Goal: Information Seeking & Learning: Find specific fact

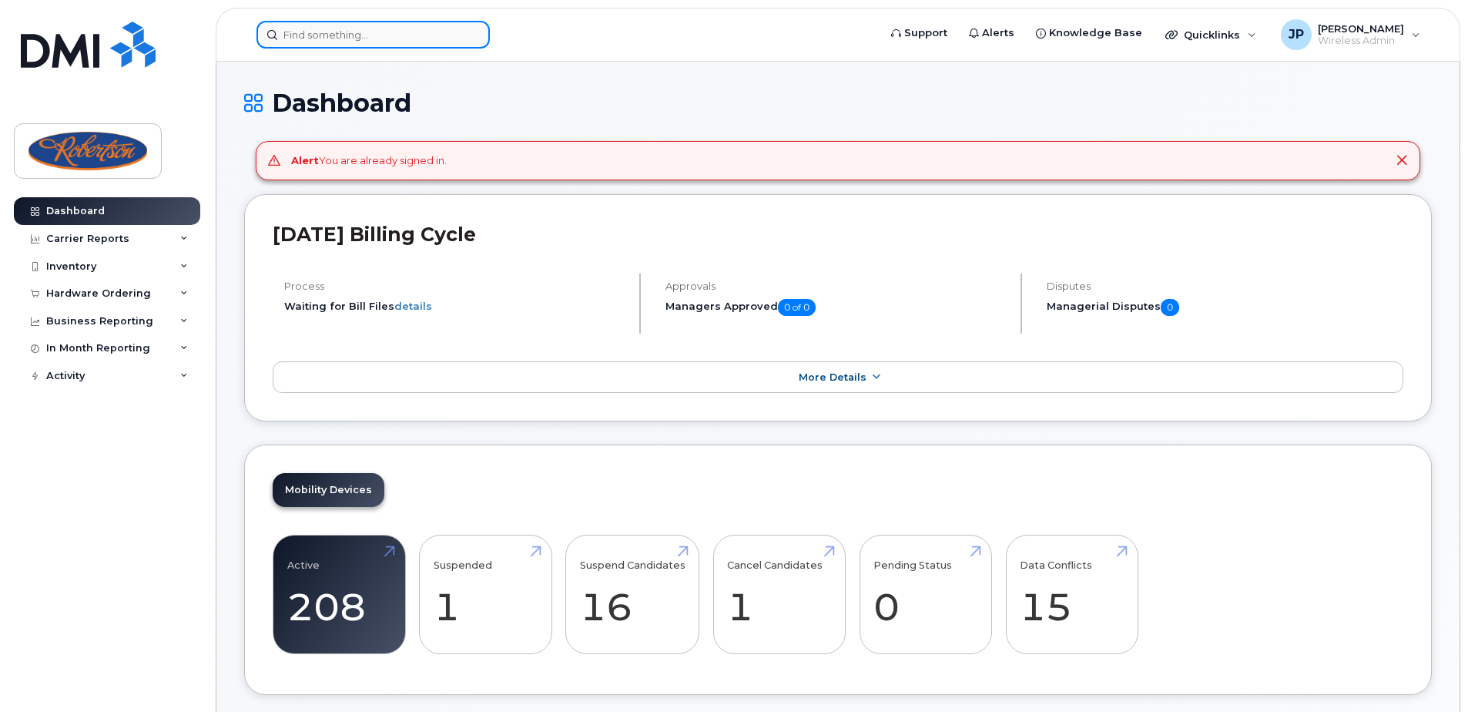
drag, startPoint x: 0, startPoint y: 0, endPoint x: 377, endPoint y: 48, distance: 379.7
click at [377, 48] on input at bounding box center [373, 35] width 233 height 28
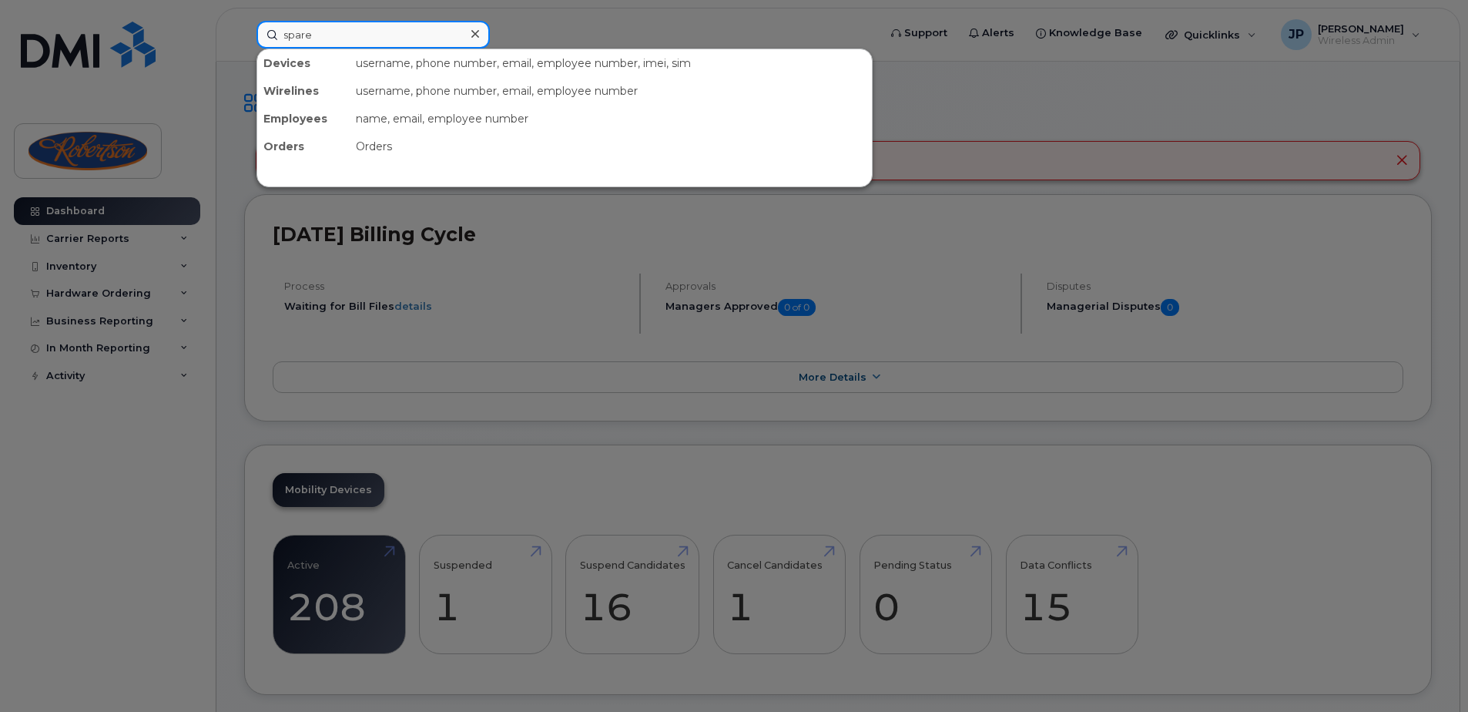
type input "spare"
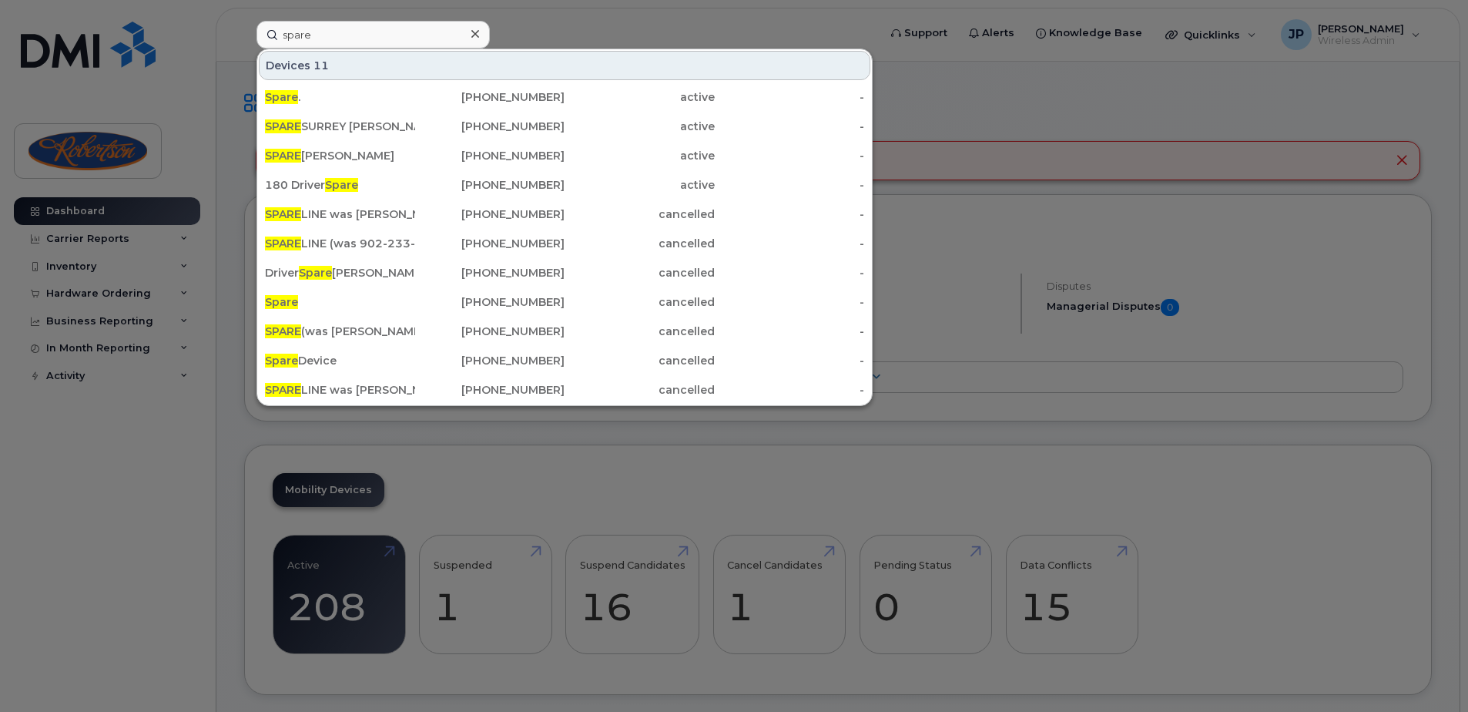
click at [636, 57] on div "Devices 11" at bounding box center [565, 65] width 612 height 29
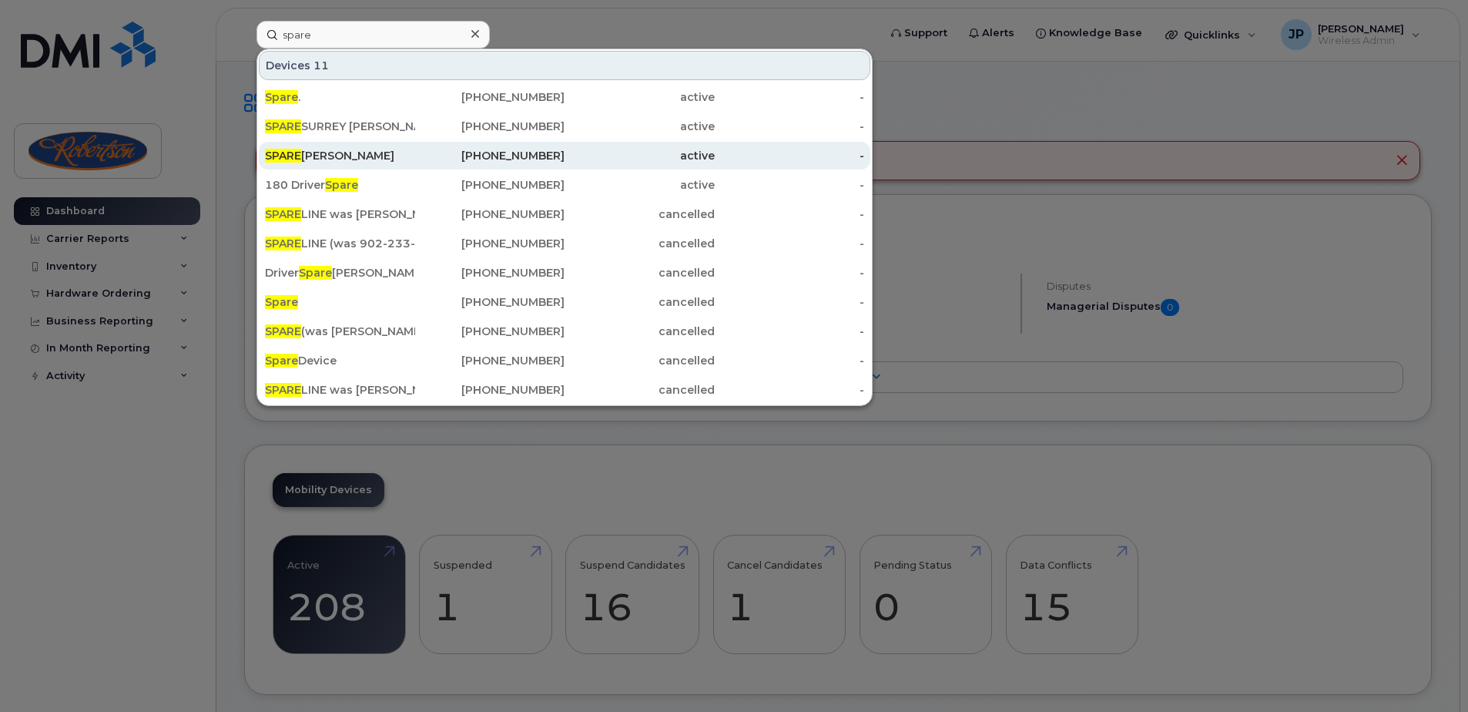
click at [387, 149] on div "SPARE Stephen Tanner" at bounding box center [340, 155] width 150 height 15
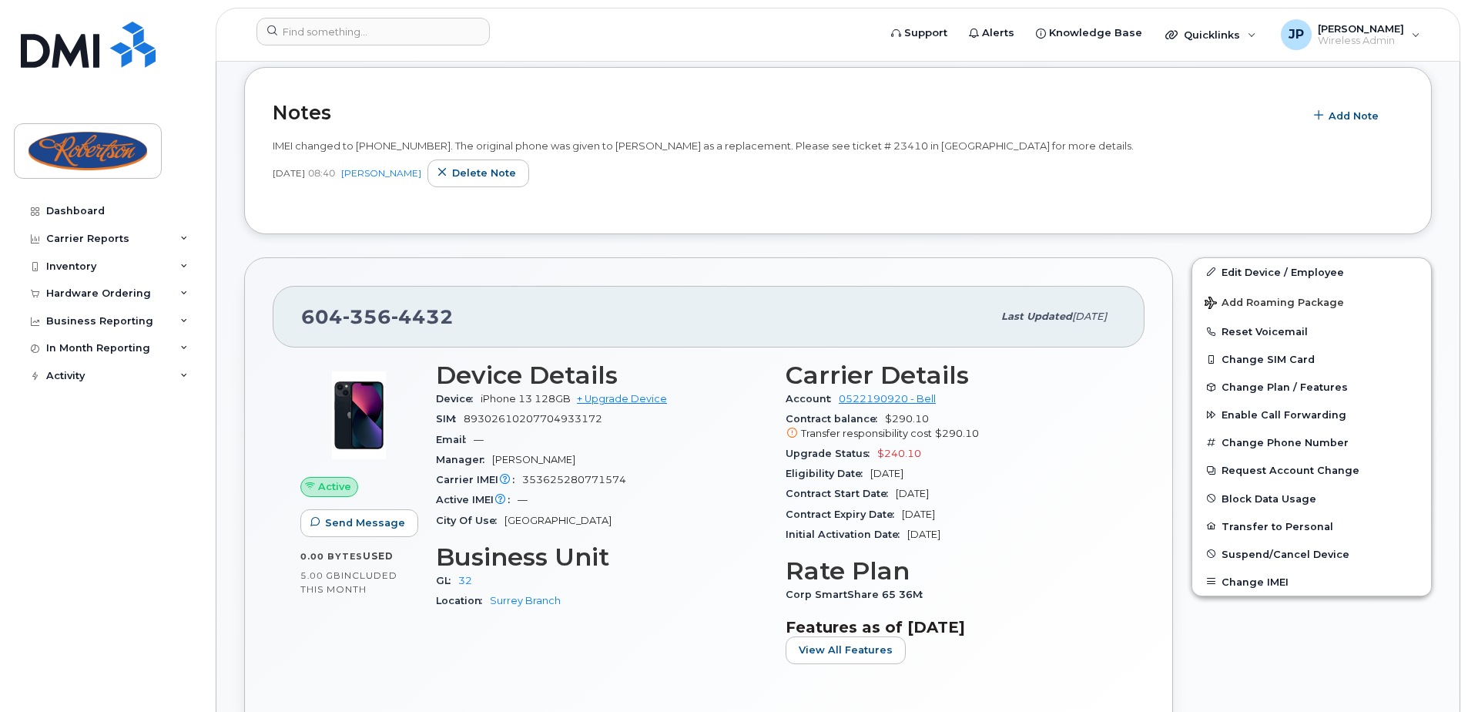
scroll to position [308, 0]
click at [383, 31] on input at bounding box center [373, 32] width 233 height 28
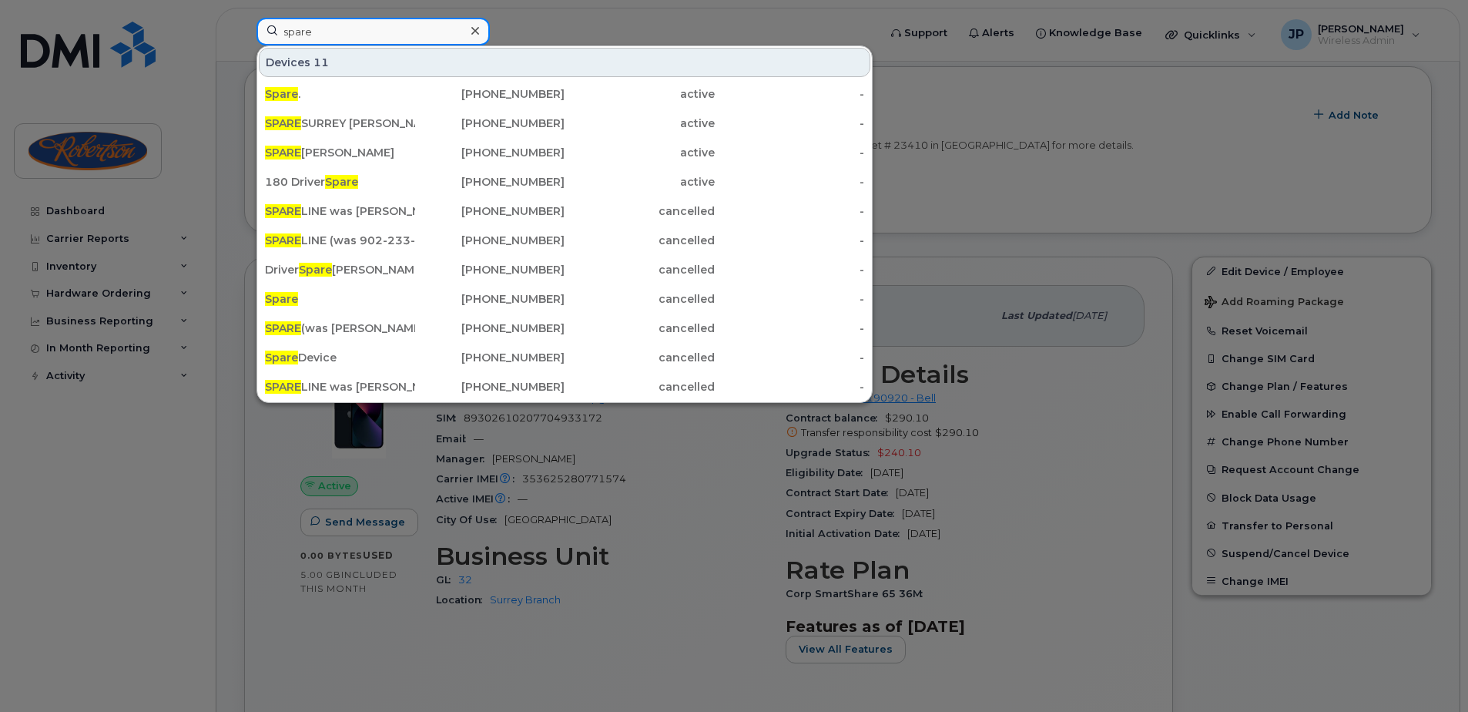
type input "spare"
click at [586, 62] on div "Devices 11" at bounding box center [565, 62] width 612 height 29
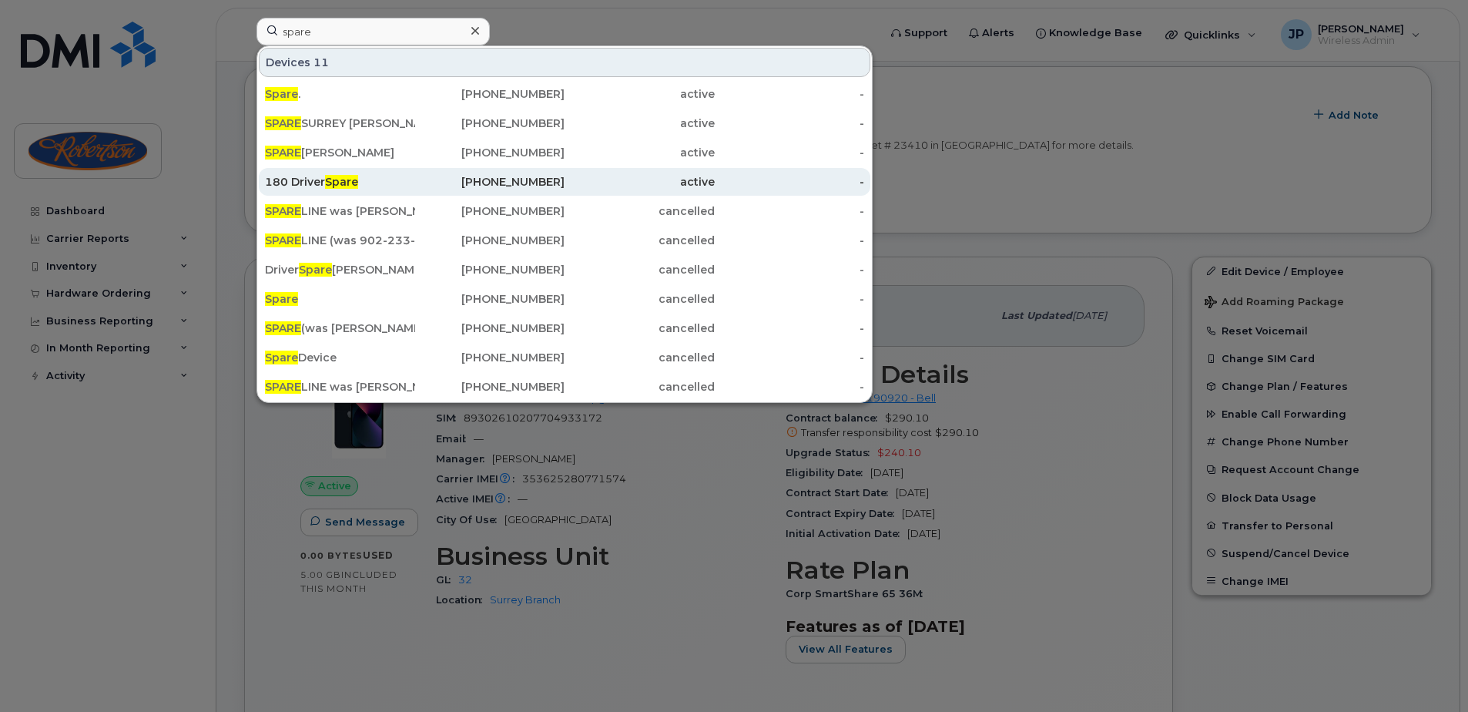
click at [421, 179] on div "[PHONE_NUMBER]" at bounding box center [490, 181] width 150 height 15
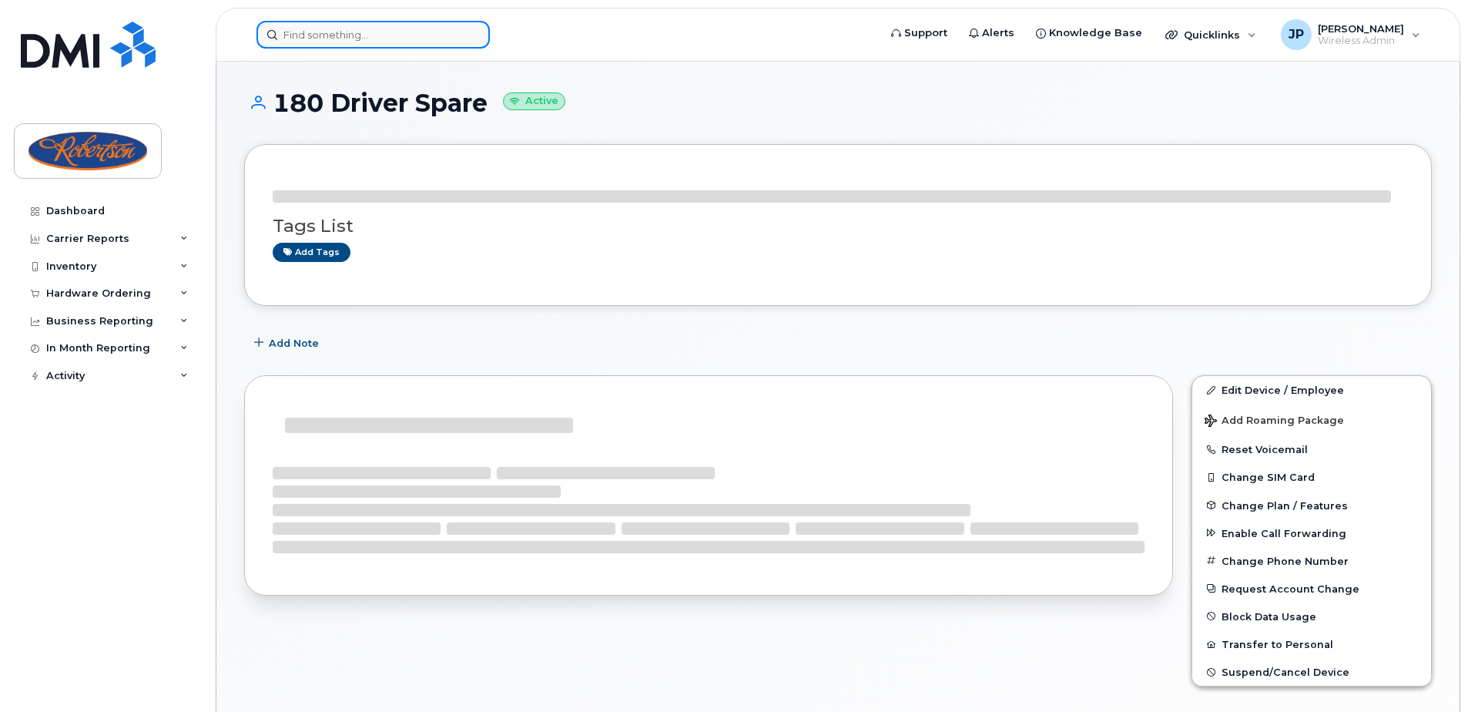
click at [386, 34] on input at bounding box center [373, 35] width 233 height 28
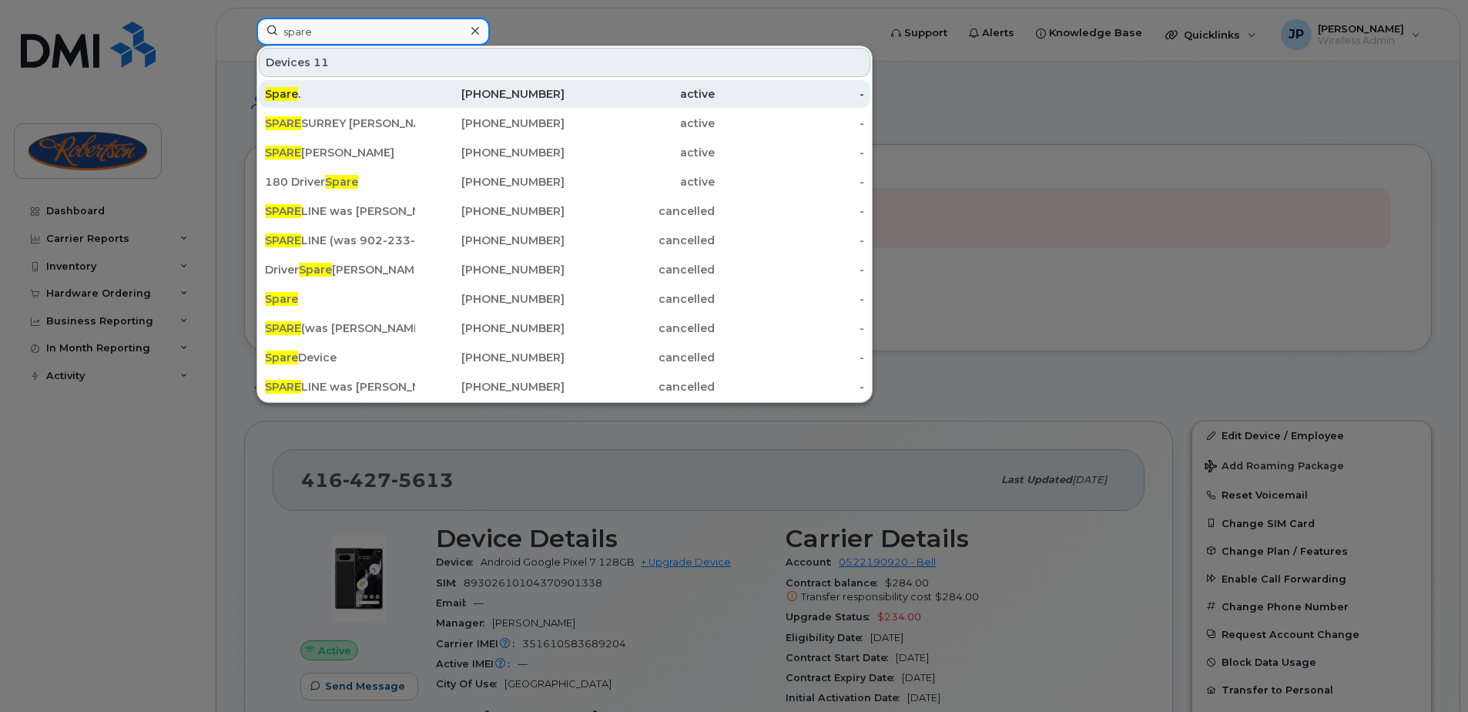
type input "spare"
click at [611, 94] on div "active" at bounding box center [640, 93] width 150 height 15
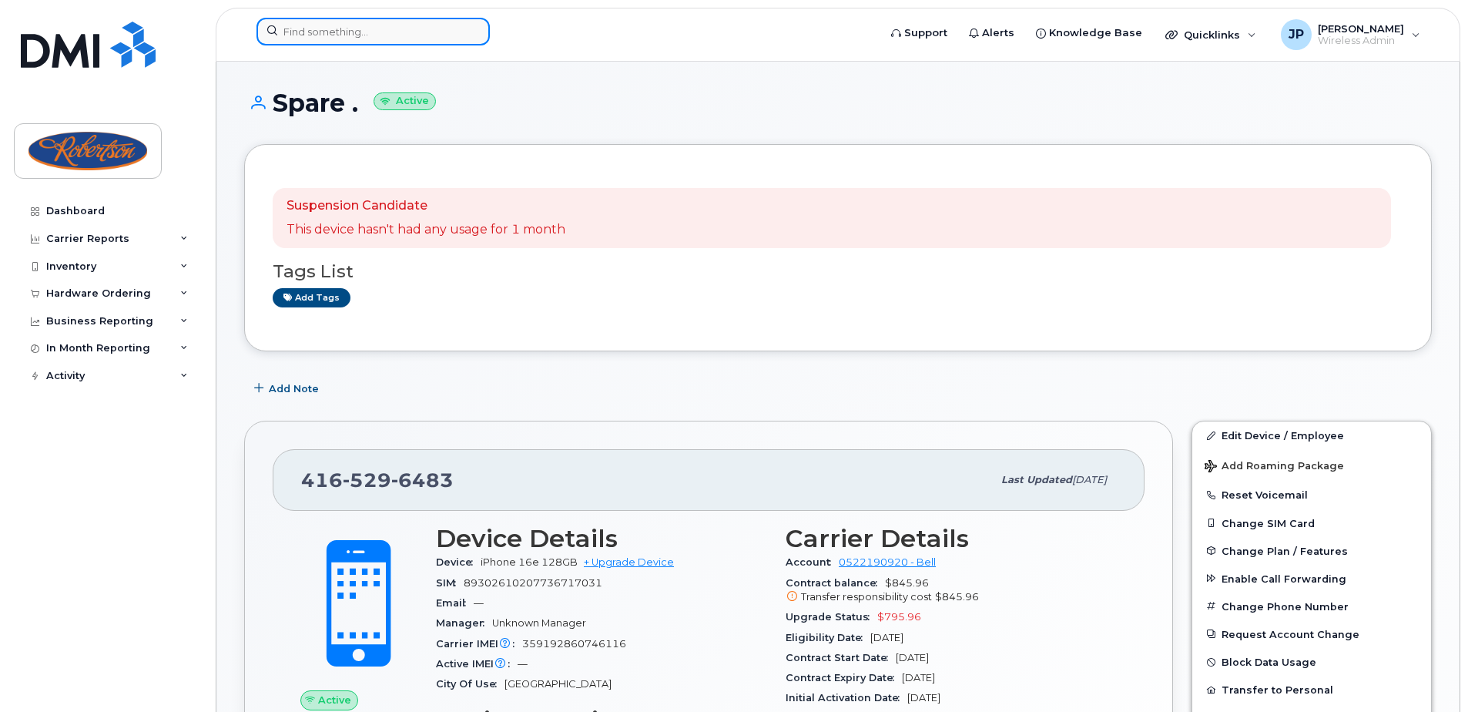
click at [412, 28] on input at bounding box center [373, 32] width 233 height 28
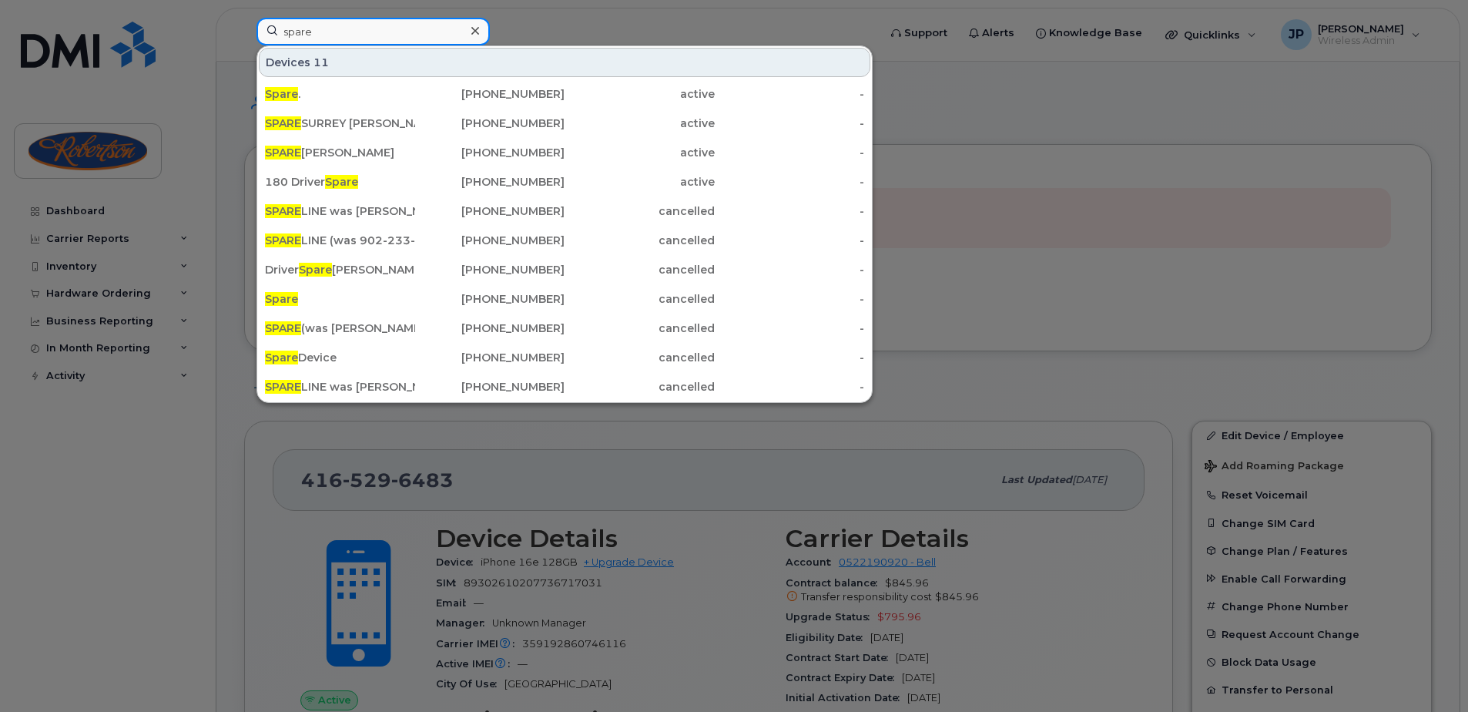
type input "spare"
click at [608, 46] on div "Devices 11 Spare . [PHONE_NUMBER] active - SPARE [GEOGRAPHIC_DATA] [PERSON_NAME…" at bounding box center [564, 224] width 615 height 356
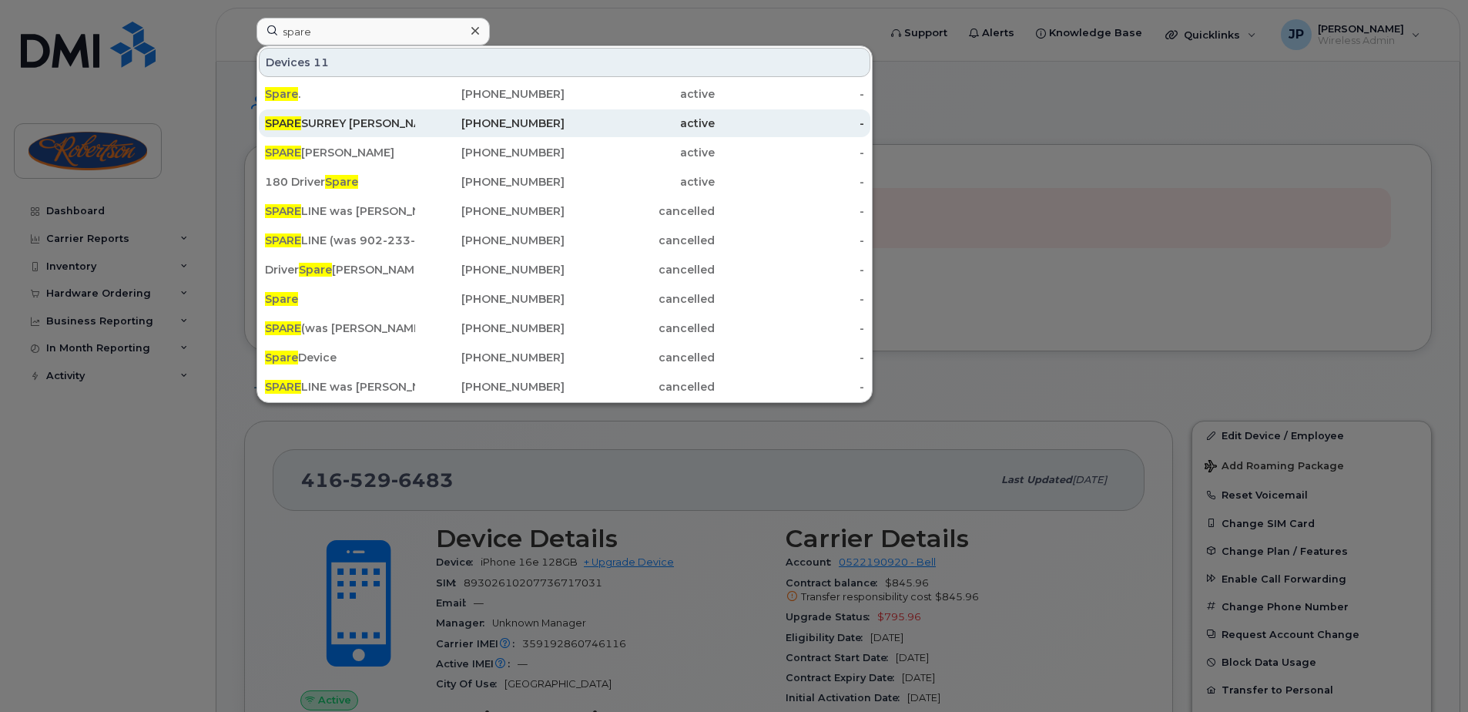
click at [437, 125] on div "[PHONE_NUMBER]" at bounding box center [490, 123] width 150 height 15
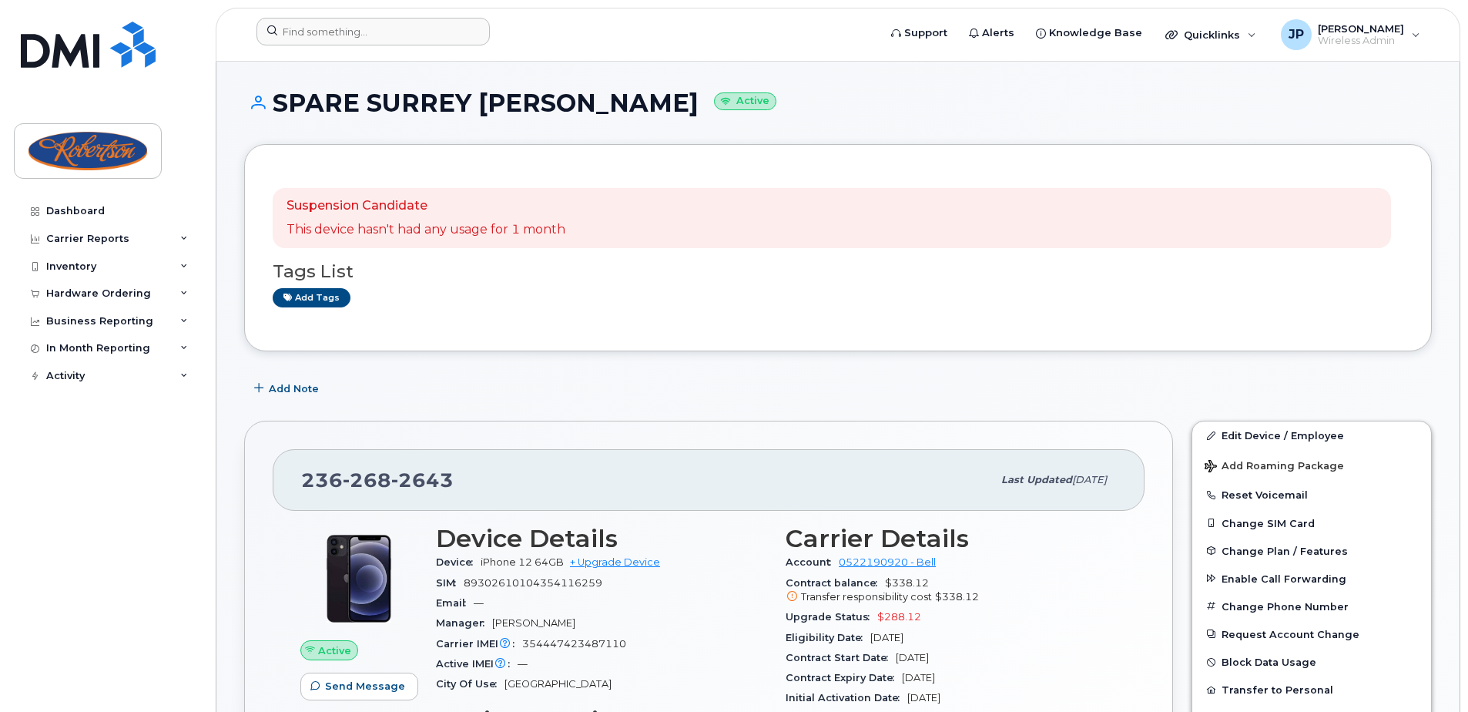
click at [387, 46] on div at bounding box center [562, 35] width 636 height 34
click at [380, 32] on input at bounding box center [373, 32] width 233 height 28
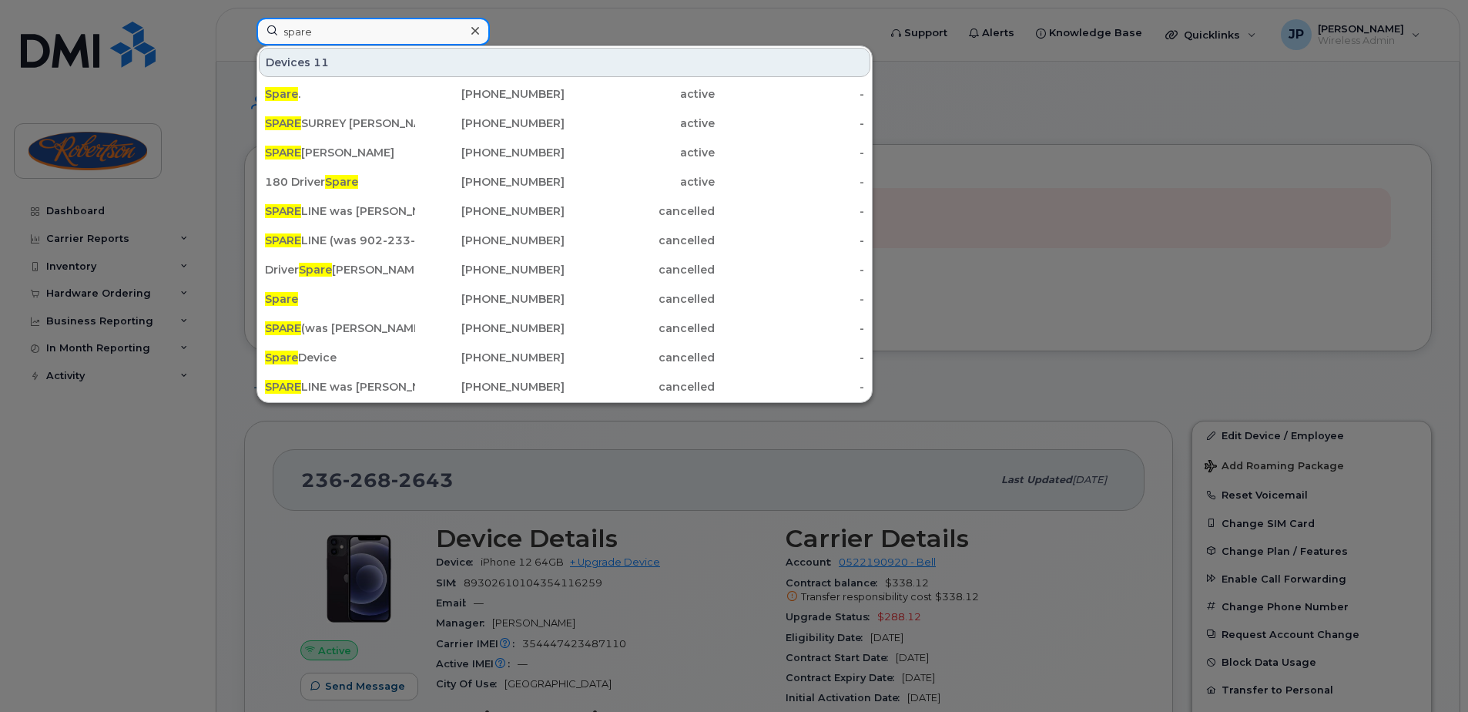
type input "spare"
click at [622, 65] on div "Devices 11" at bounding box center [565, 62] width 612 height 29
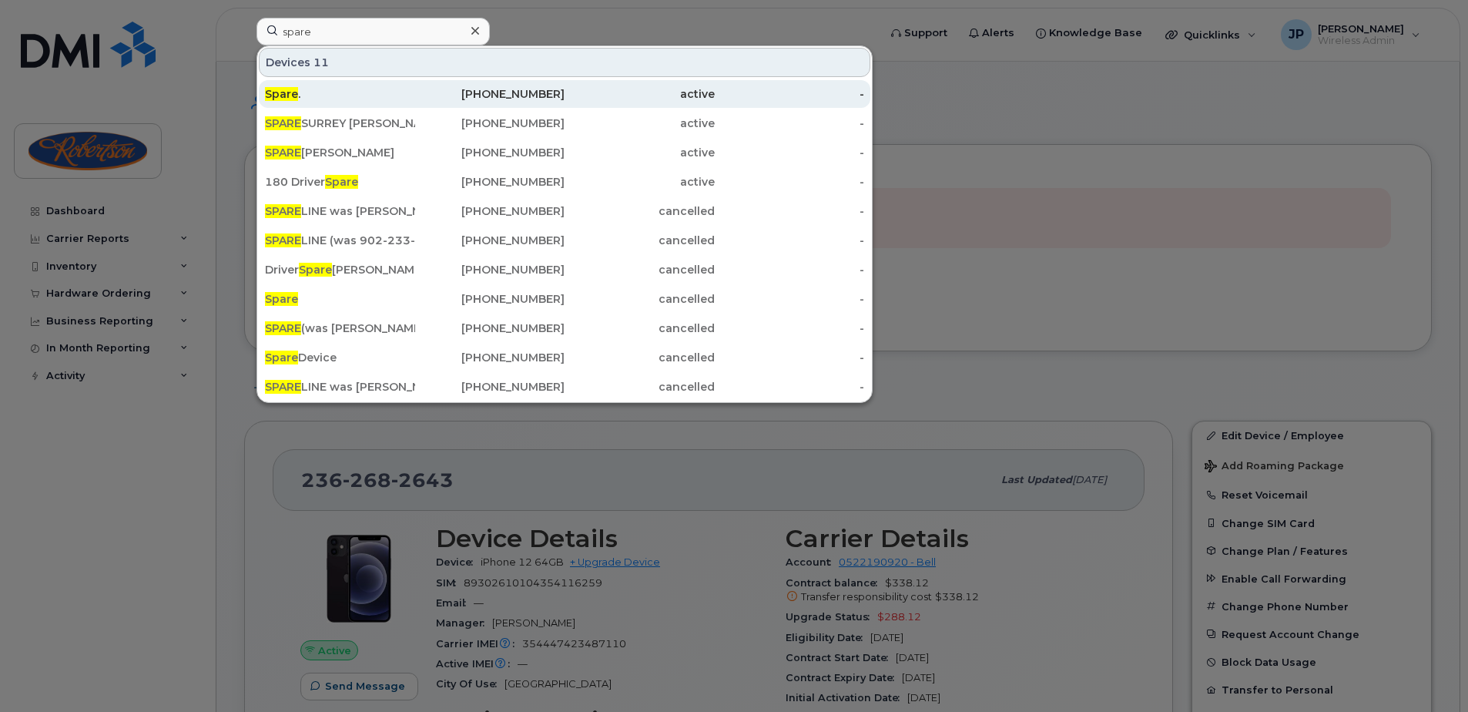
click at [558, 97] on div "416-529-6483" at bounding box center [490, 93] width 150 height 15
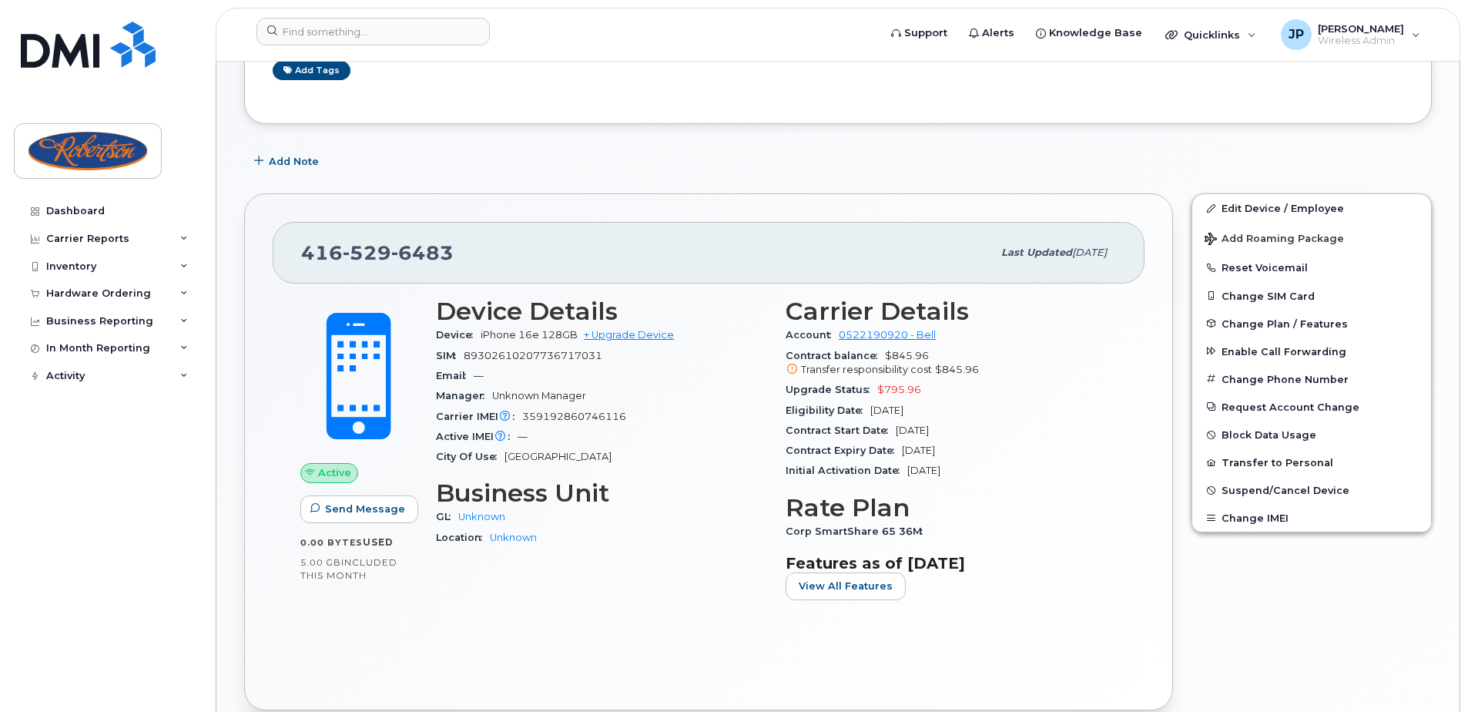
scroll to position [231, 0]
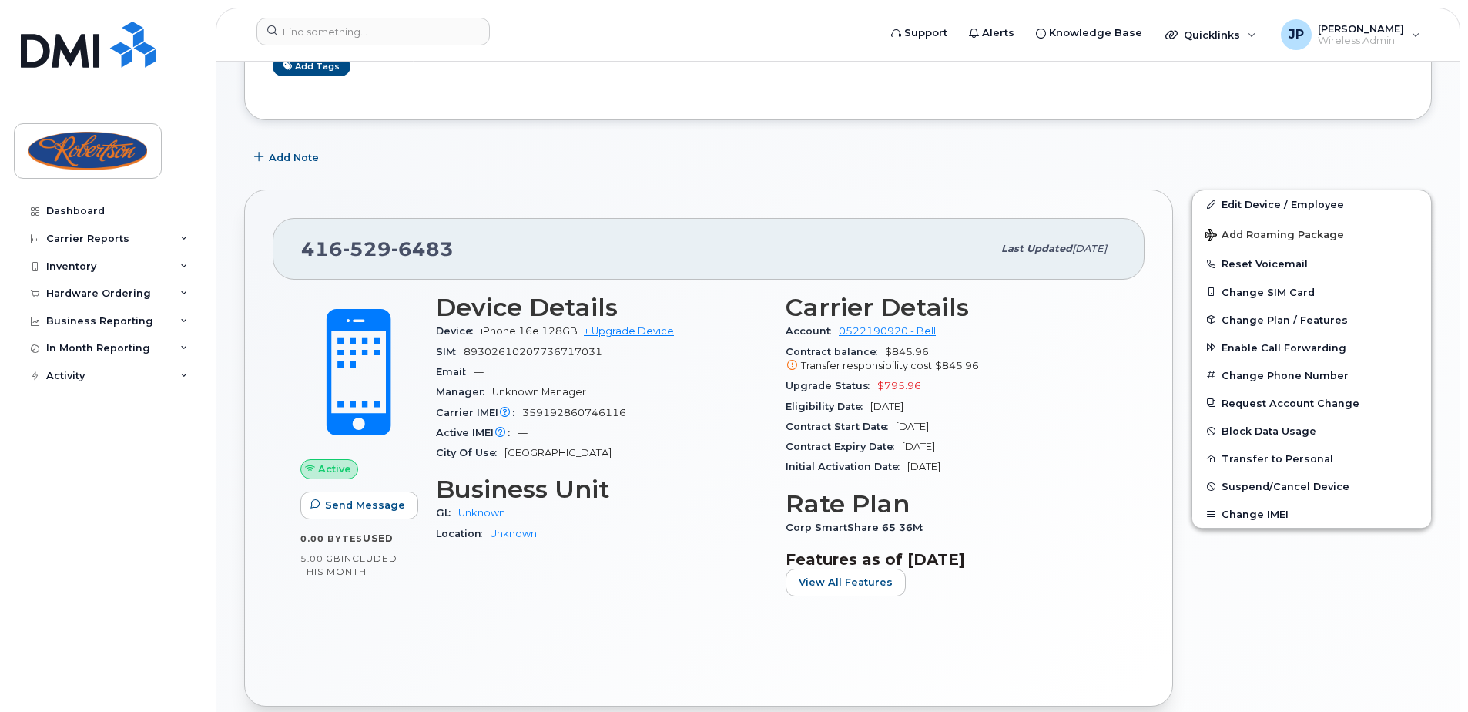
drag, startPoint x: 1022, startPoint y: 433, endPoint x: 729, endPoint y: 424, distance: 292.9
click at [729, 424] on div "Device Details Device iPhone 16e 128GB + Upgrade Device SIM [TECHNICAL_ID] Emai…" at bounding box center [776, 451] width 699 height 334
drag, startPoint x: 729, startPoint y: 424, endPoint x: 1045, endPoint y: 459, distance: 317.8
click at [1045, 459] on div "Initial Activation Date [DATE]" at bounding box center [951, 467] width 331 height 20
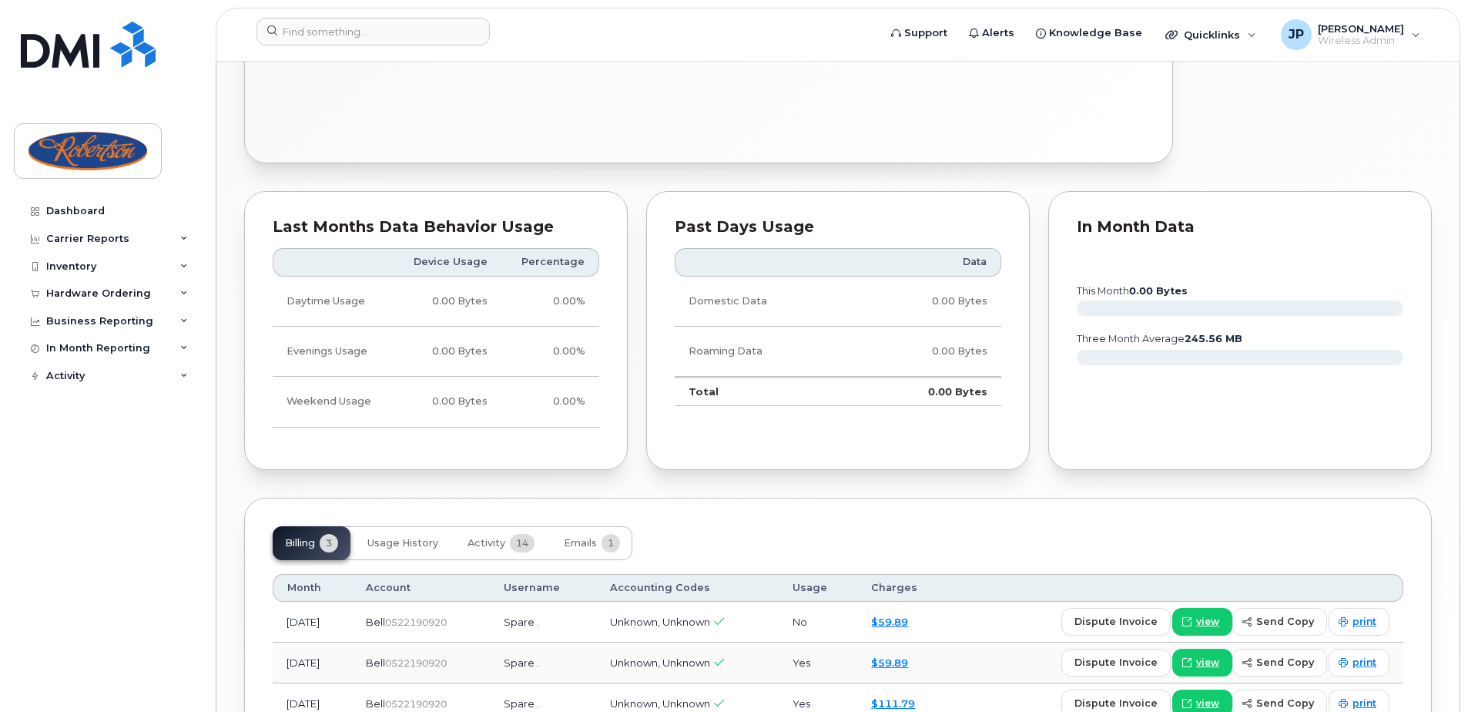
scroll to position [906, 0]
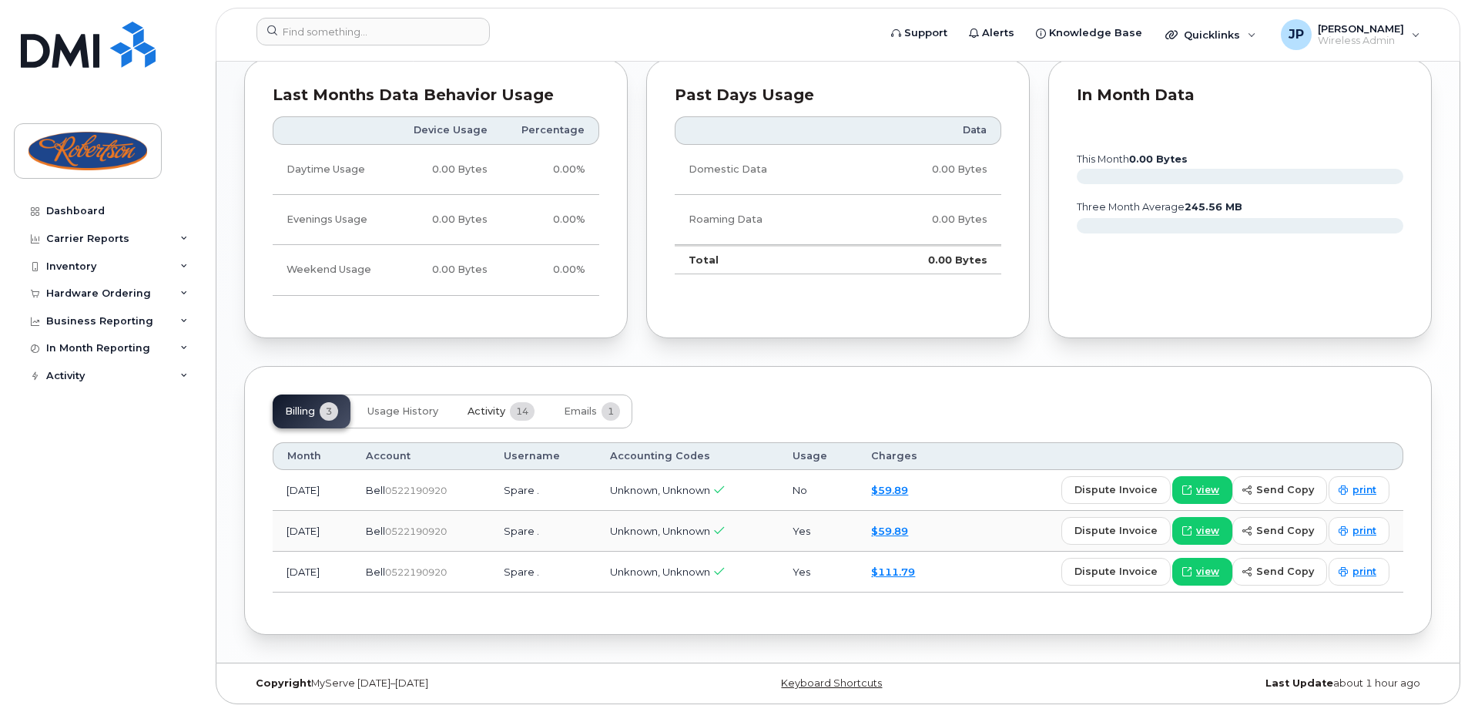
click at [531, 407] on span "14" at bounding box center [522, 411] width 25 height 18
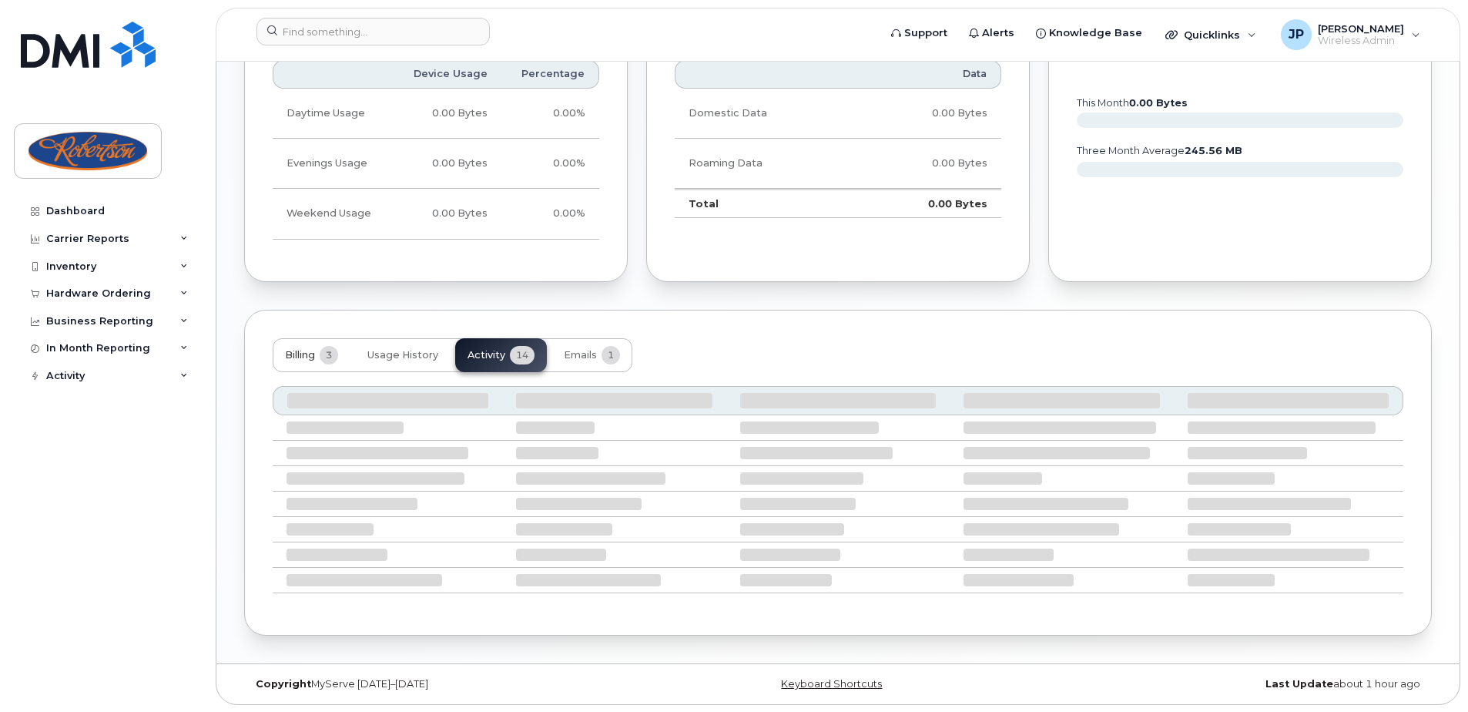
click at [293, 345] on button "Billing 3" at bounding box center [312, 355] width 78 height 34
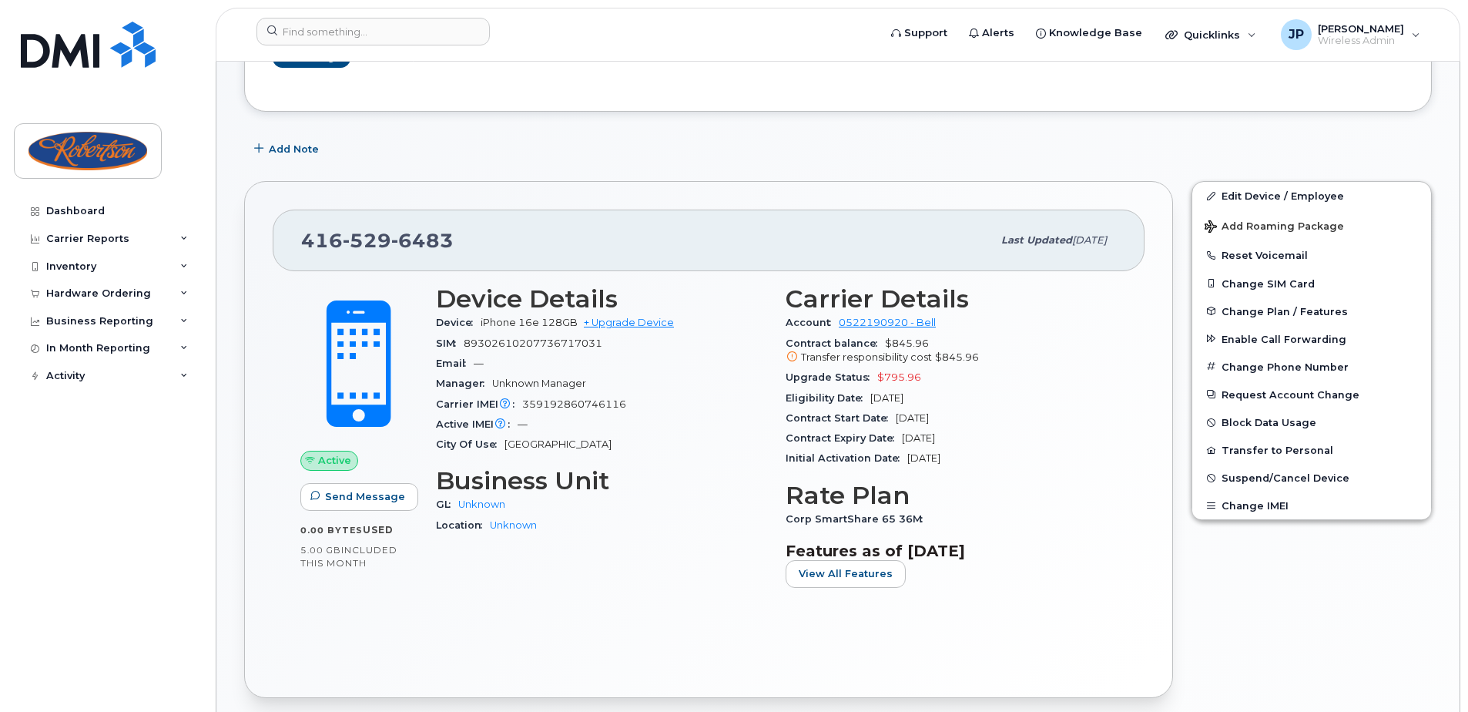
scroll to position [213, 0]
